Goal: Task Accomplishment & Management: Use online tool/utility

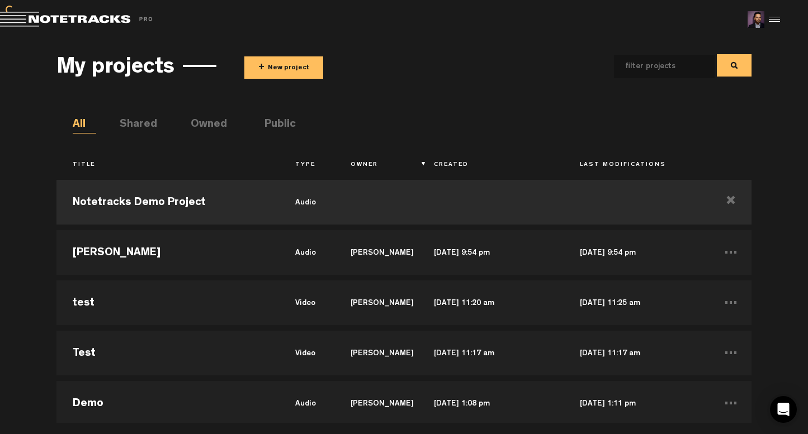
click at [299, 68] on button "+ New project" at bounding box center [283, 67] width 79 height 22
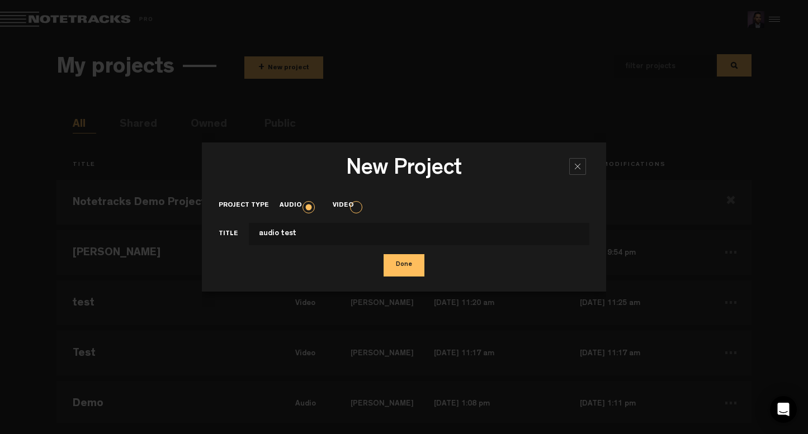
type input "audio test"
click at [384, 254] on button "Done" at bounding box center [404, 265] width 41 height 22
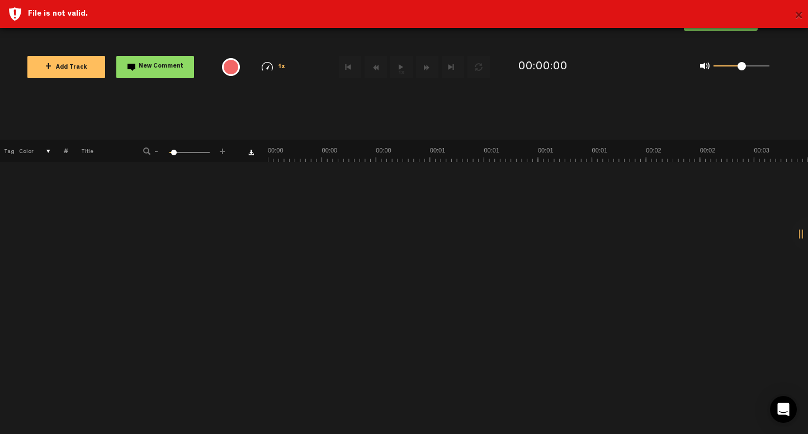
click at [797, 14] on button "×" at bounding box center [798, 16] width 8 height 22
click at [803, 12] on div "× File is not valid." at bounding box center [404, 14] width 808 height 28
click at [797, 16] on button "×" at bounding box center [798, 16] width 8 height 22
